Goal: Communication & Community: Answer question/provide support

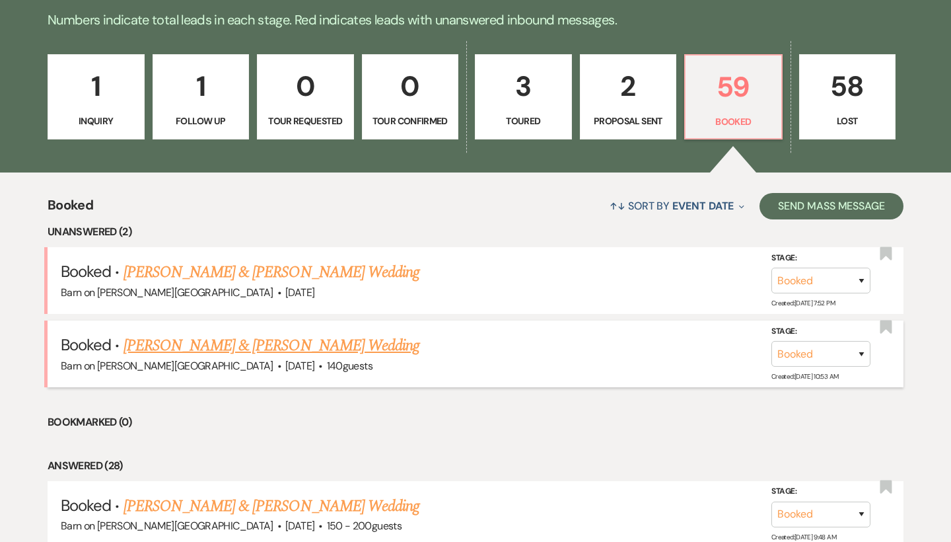
scroll to position [338, 0]
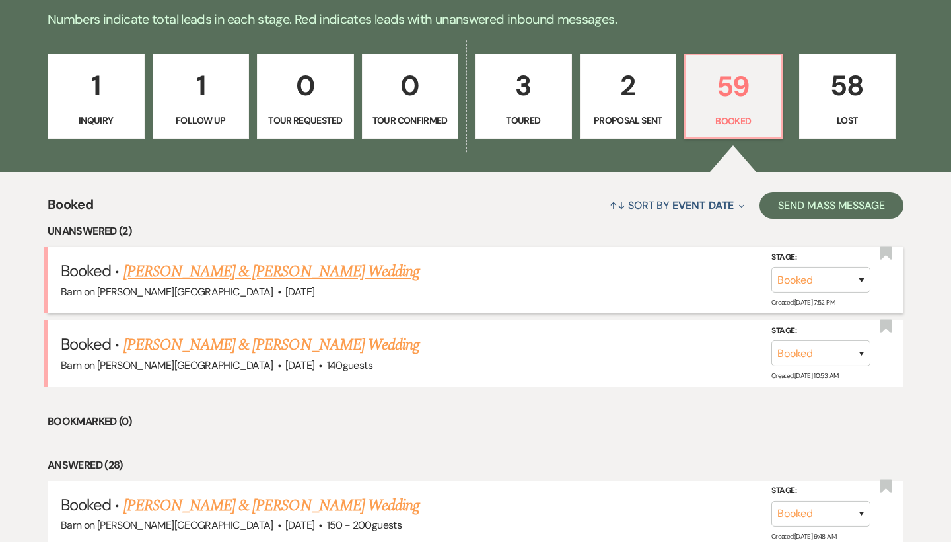
click at [364, 268] on link "[PERSON_NAME] & [PERSON_NAME] Wedding" at bounding box center [272, 272] width 296 height 24
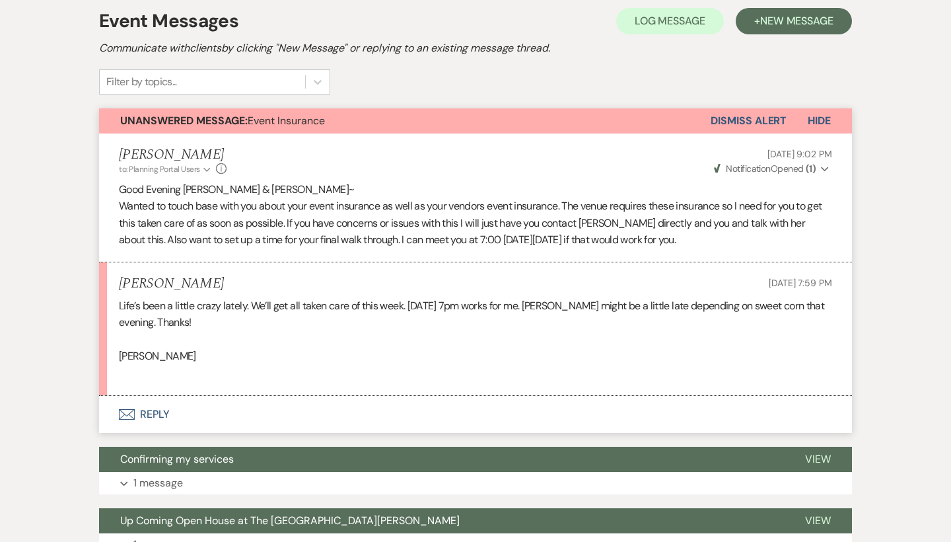
scroll to position [309, 0]
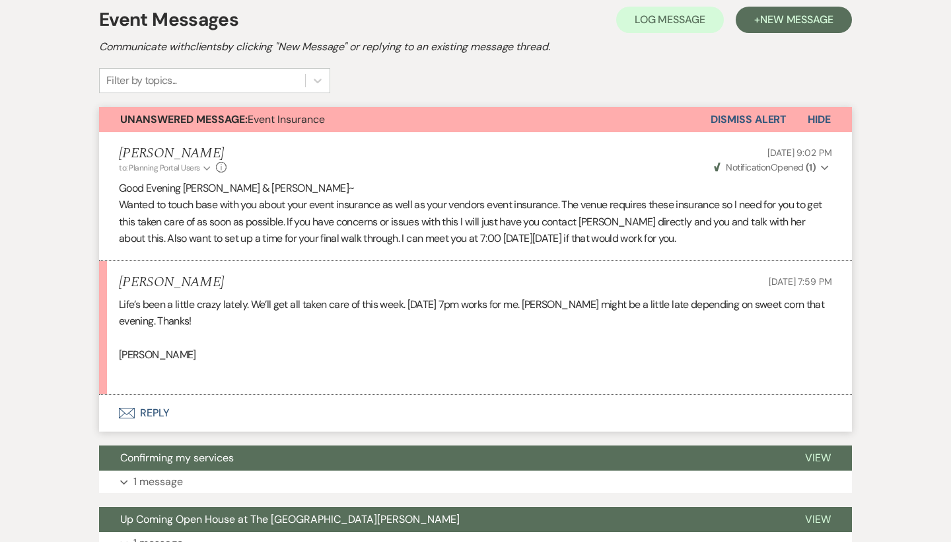
click at [149, 408] on button "Envelope Reply" at bounding box center [475, 412] width 753 height 37
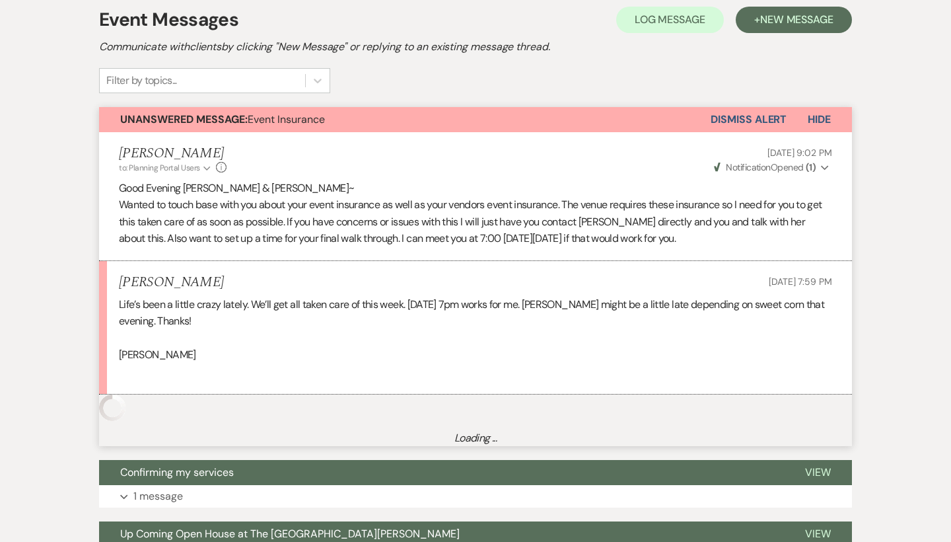
scroll to position [564, 0]
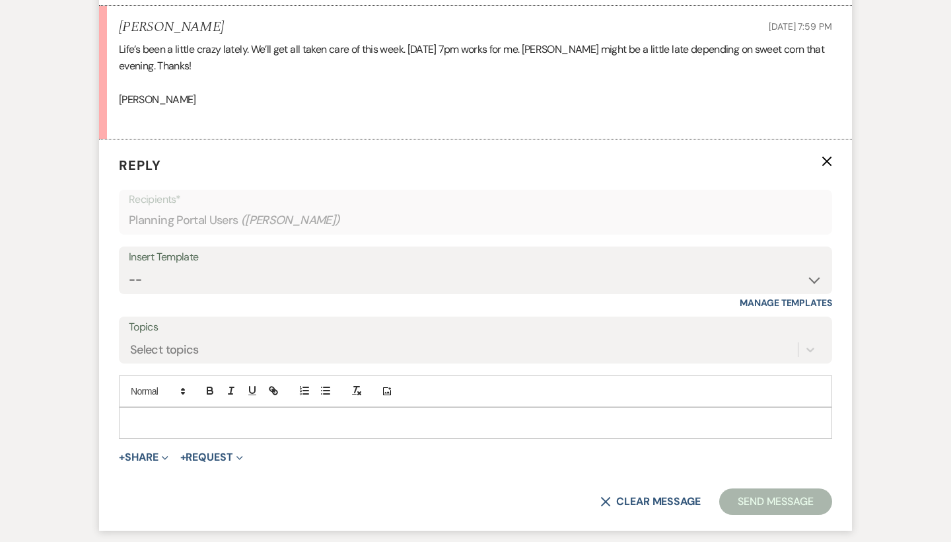
click at [215, 416] on p at bounding box center [475, 423] width 692 height 15
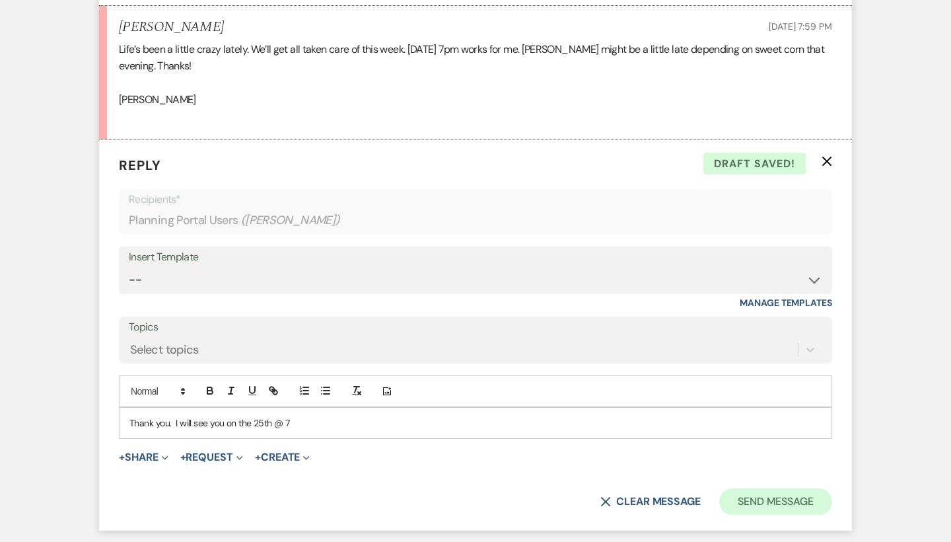
click at [776, 493] on button "Send Message" at bounding box center [775, 501] width 113 height 26
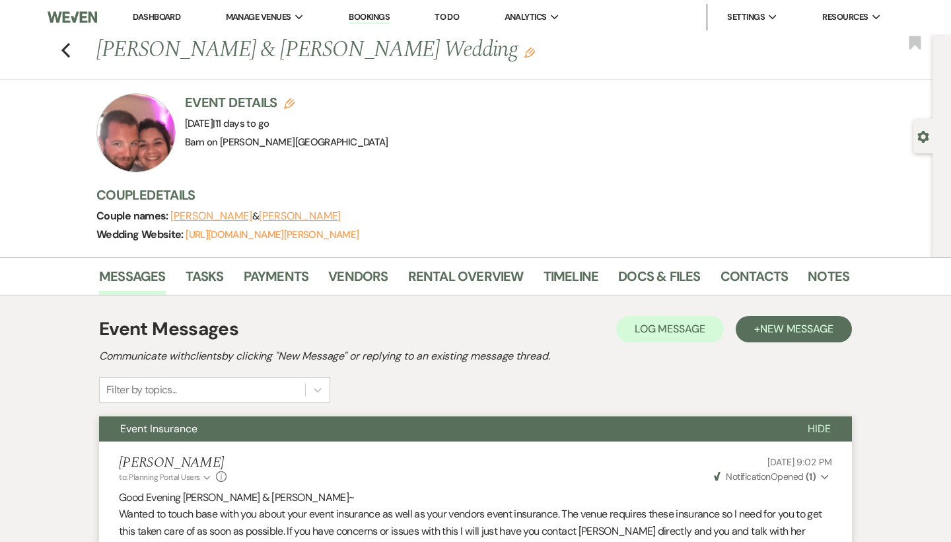
scroll to position [11, 0]
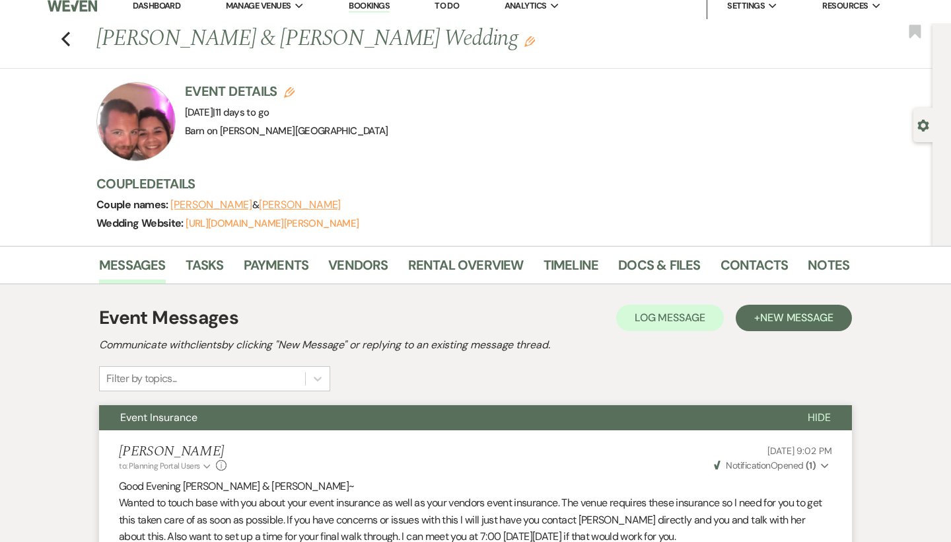
click at [821, 412] on span "Hide" at bounding box center [819, 417] width 23 height 14
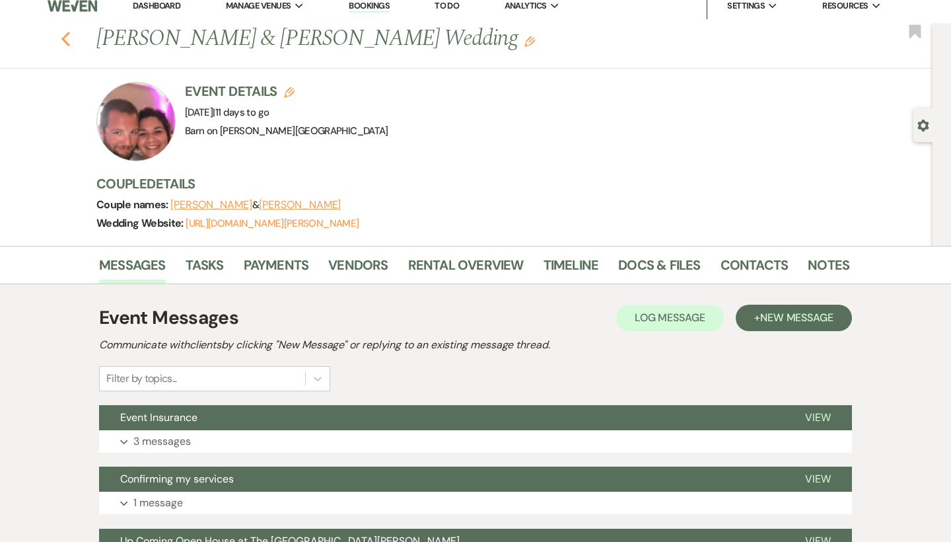
click at [66, 38] on icon "Previous" at bounding box center [66, 39] width 10 height 16
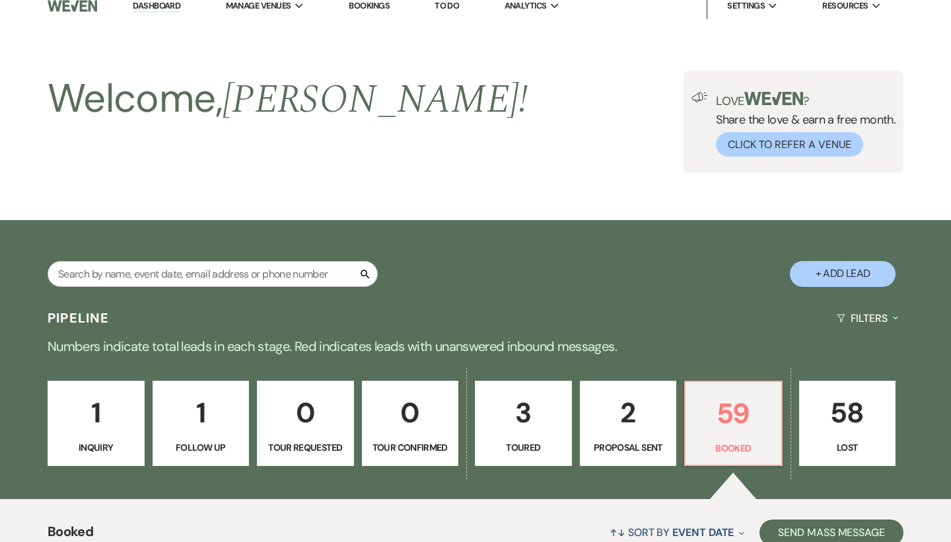
scroll to position [338, 0]
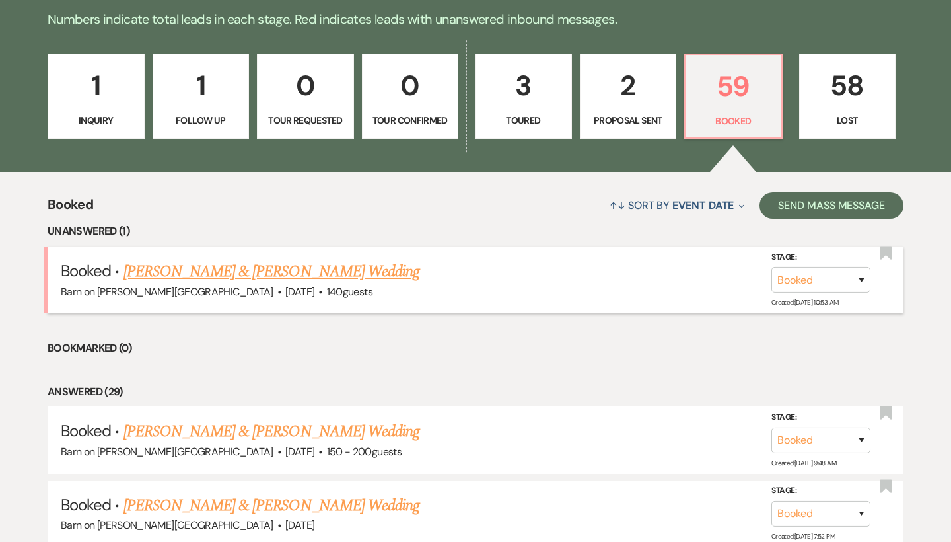
click at [328, 274] on link "[PERSON_NAME] & [PERSON_NAME] Wedding" at bounding box center [272, 272] width 296 height 24
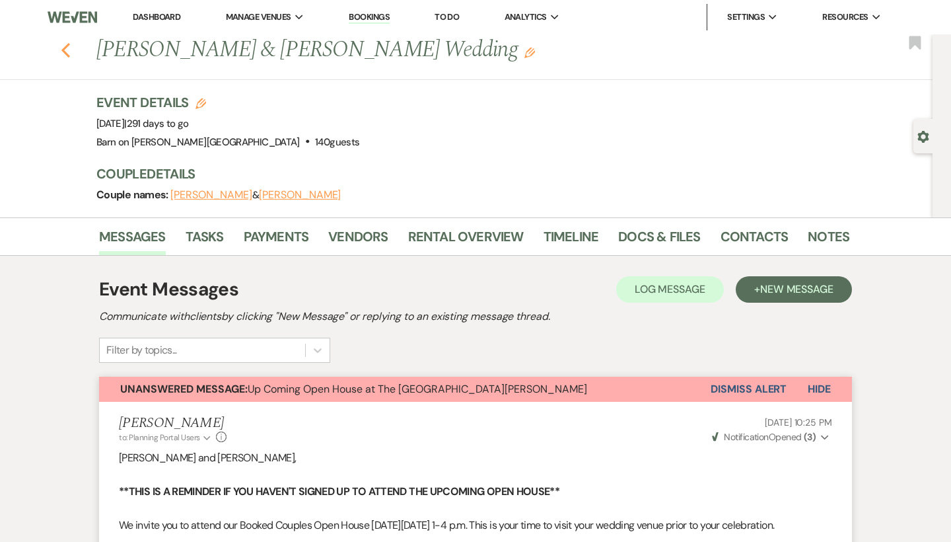
click at [65, 50] on icon "Previous" at bounding box center [66, 50] width 10 height 16
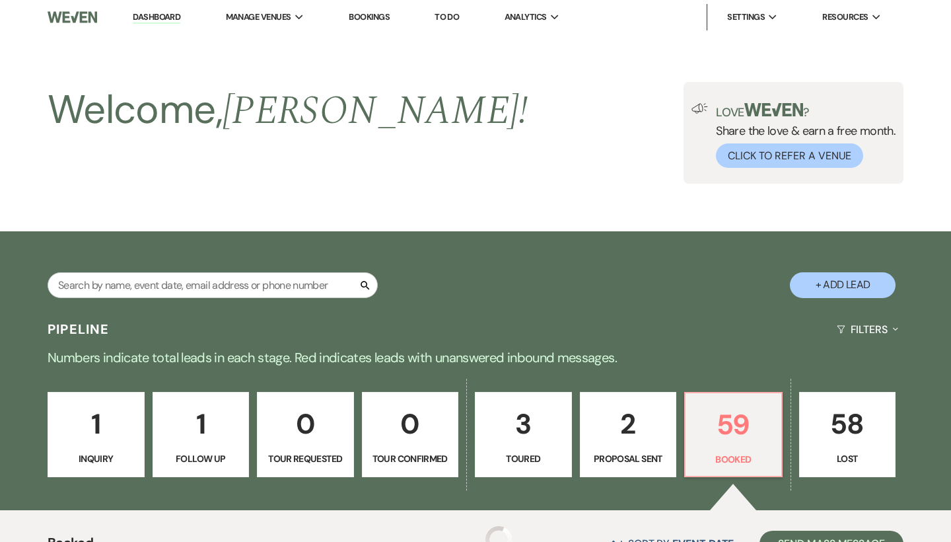
scroll to position [338, 0]
